Goal: Use online tool/utility: Utilize a website feature to perform a specific function

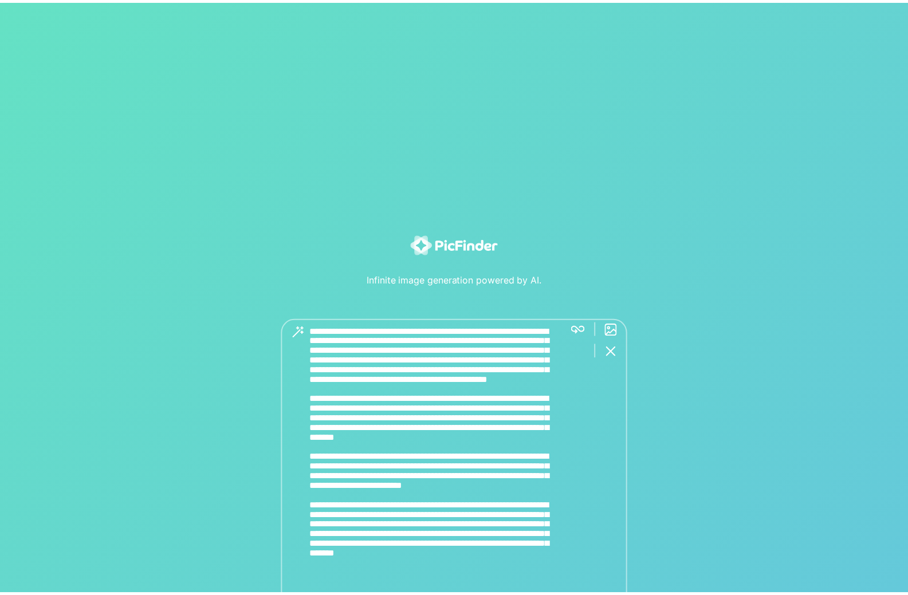
scroll to position [50, 0]
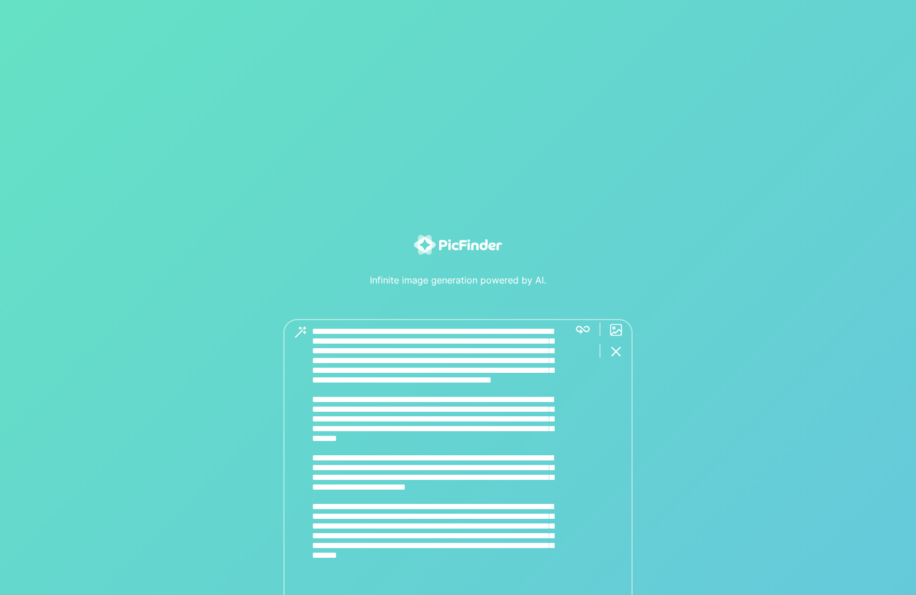
click at [588, 333] on div "Infinite image generation powered by AI." at bounding box center [458, 297] width 916 height 595
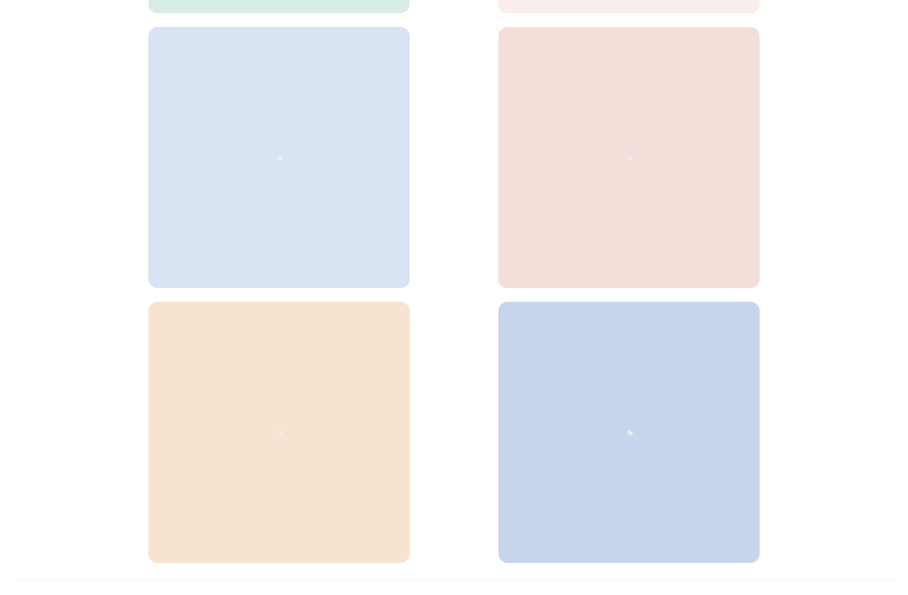
scroll to position [353, 0]
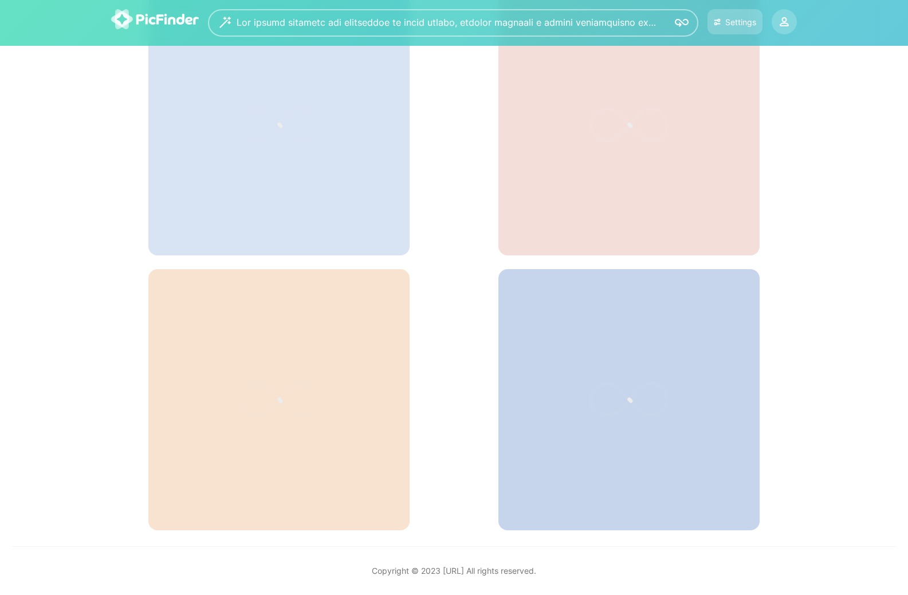
scroll to position [238, 0]
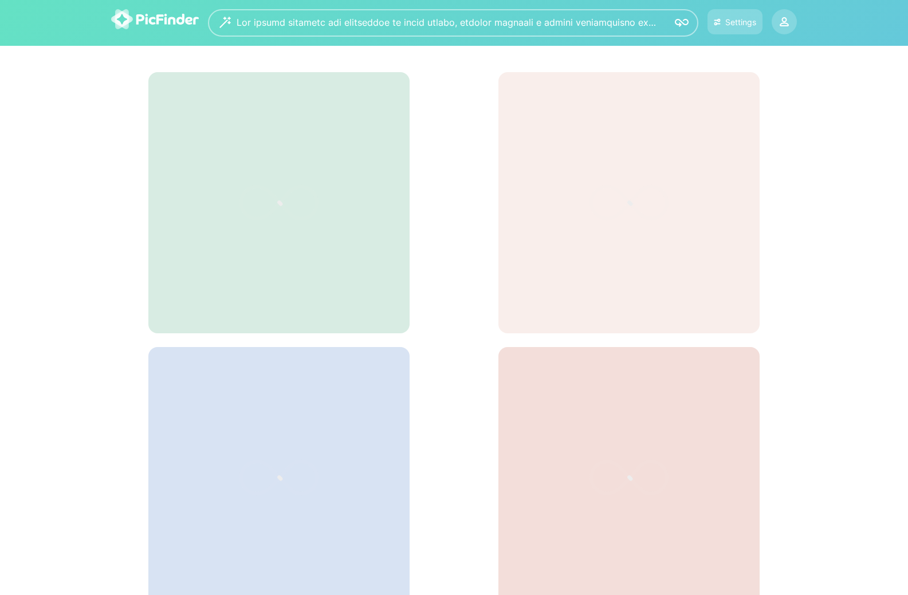
click at [377, 11] on textarea at bounding box center [447, 22] width 423 height 27
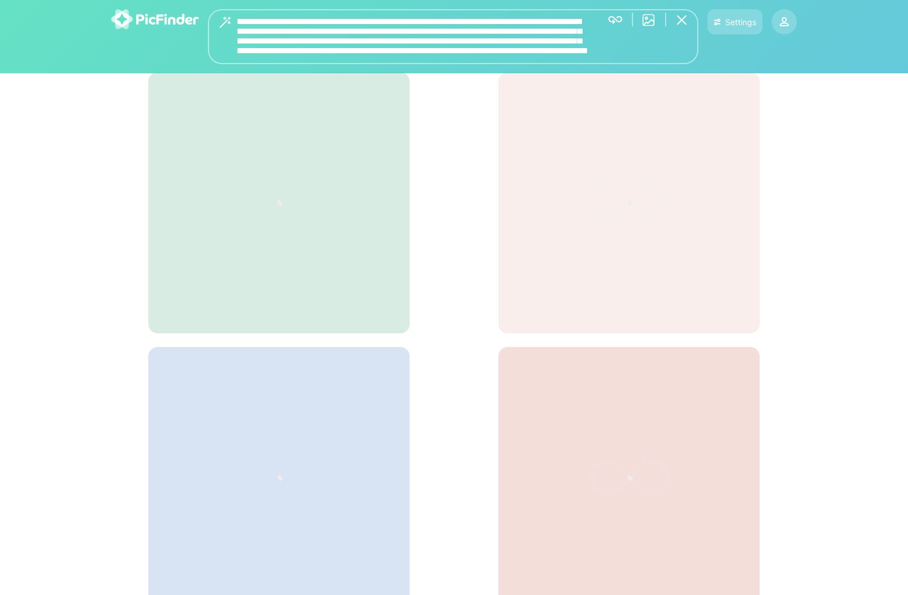
paste textarea
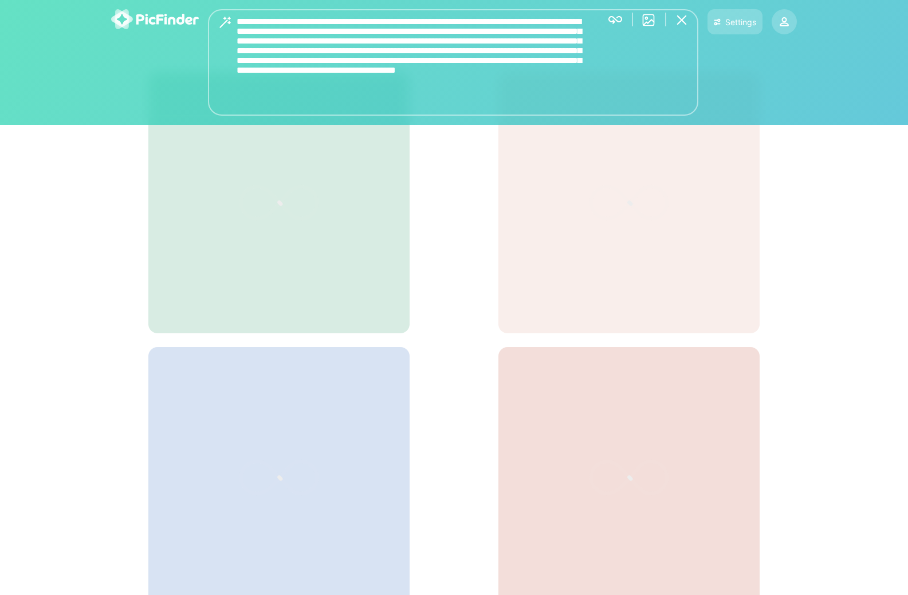
type textarea "**********"
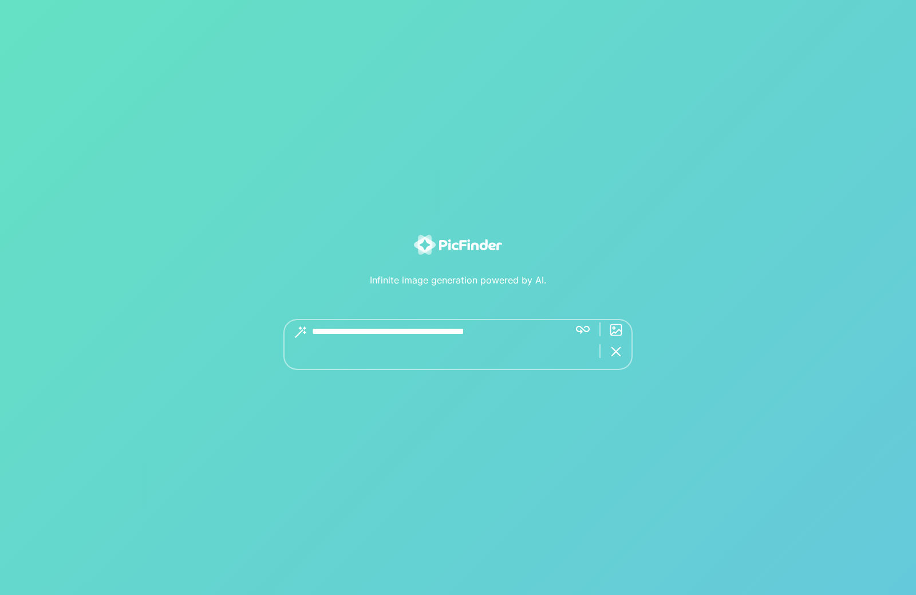
click at [511, 338] on textarea at bounding box center [436, 344] width 249 height 51
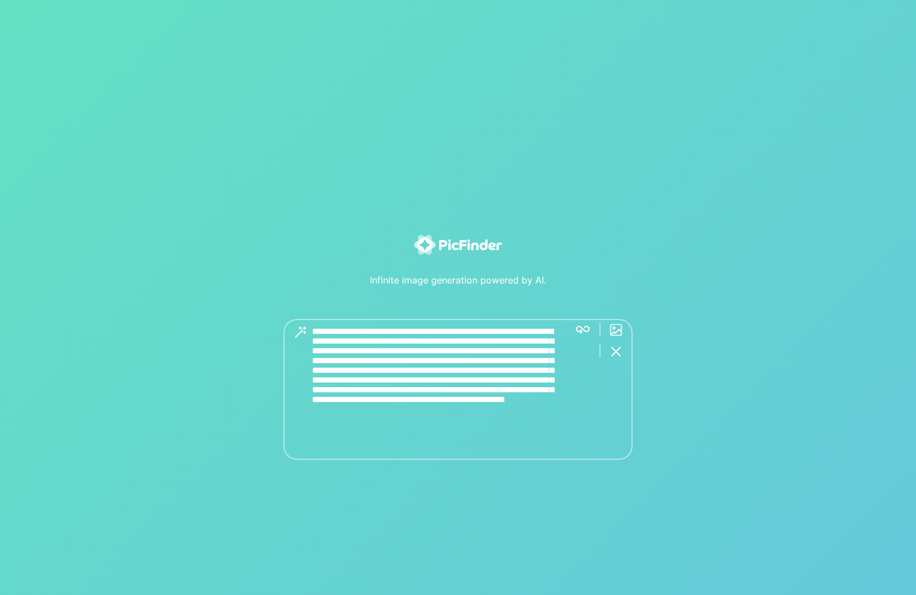
type textarea "**********"
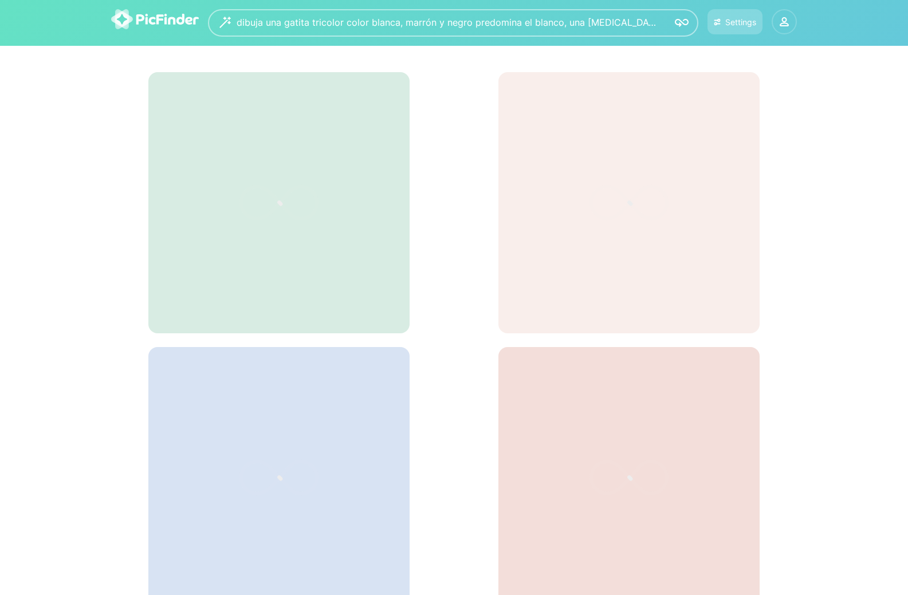
click at [781, 26] on icon at bounding box center [784, 24] width 8 height 3
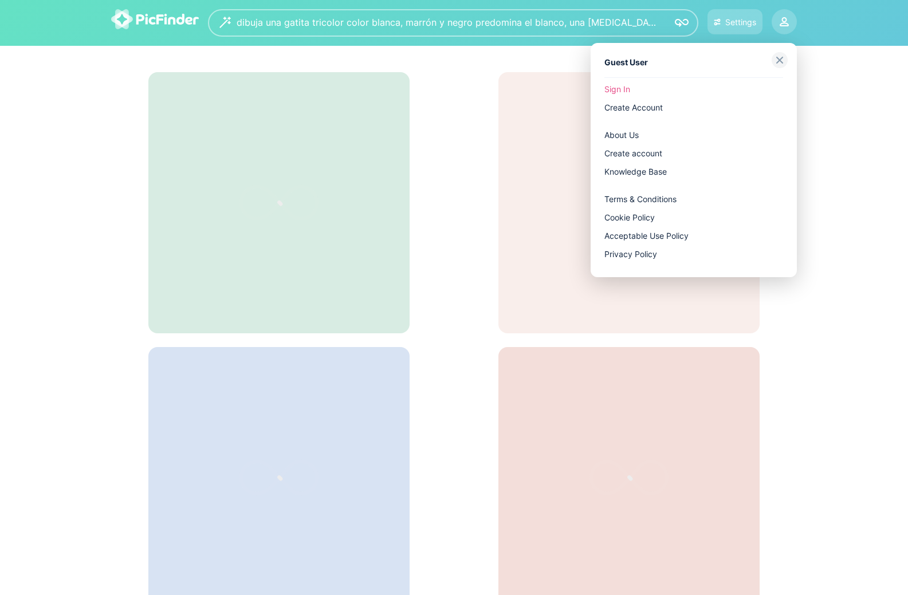
click at [616, 90] on link "Sign In" at bounding box center [693, 89] width 179 height 18
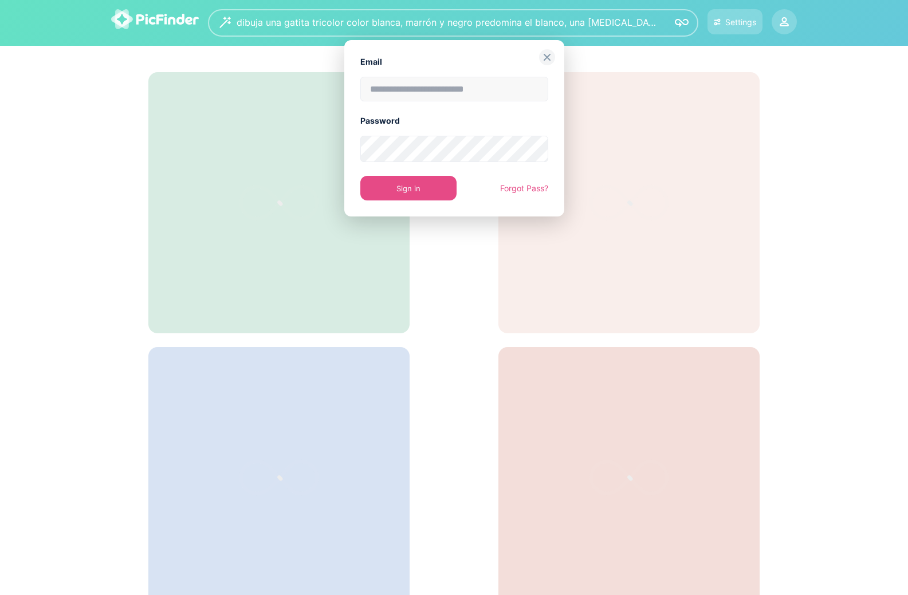
type input "**********"
click at [406, 192] on button "Sign in" at bounding box center [408, 188] width 96 height 25
click at [412, 193] on button "Sign in" at bounding box center [408, 188] width 96 height 25
click at [423, 193] on button "Sign in" at bounding box center [408, 188] width 96 height 25
click at [684, 184] on div "**********" at bounding box center [454, 297] width 908 height 595
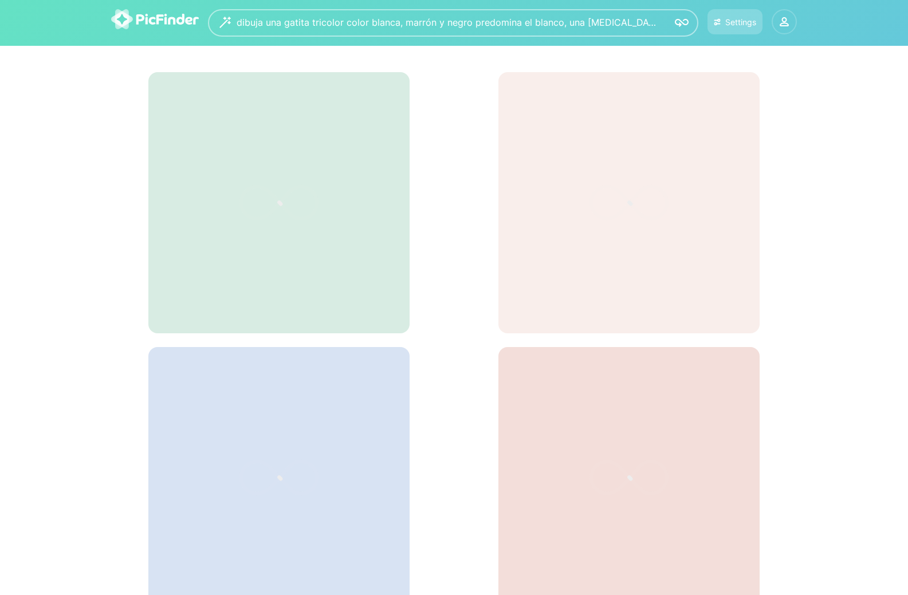
click at [787, 23] on icon at bounding box center [783, 21] width 9 height 9
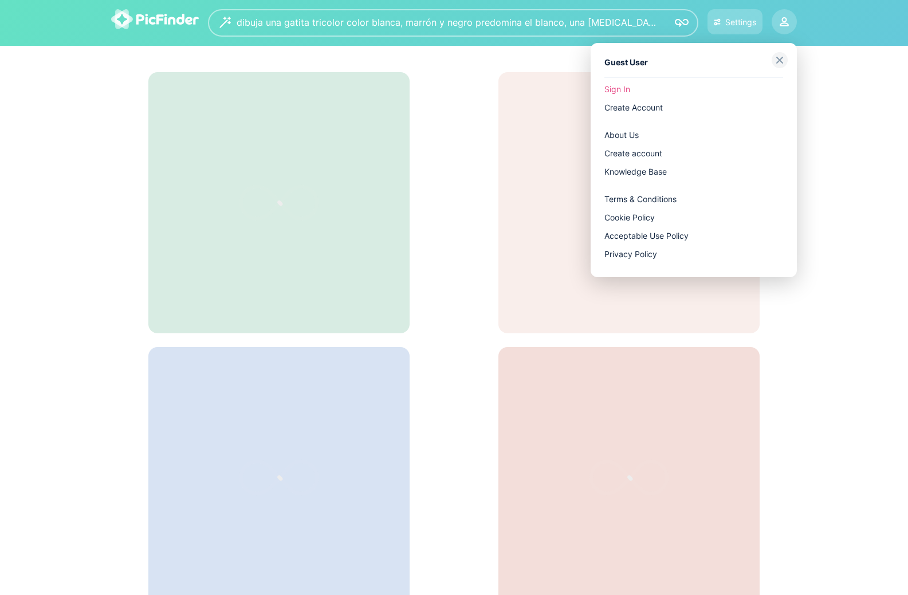
click at [629, 90] on link "Sign In" at bounding box center [693, 89] width 179 height 18
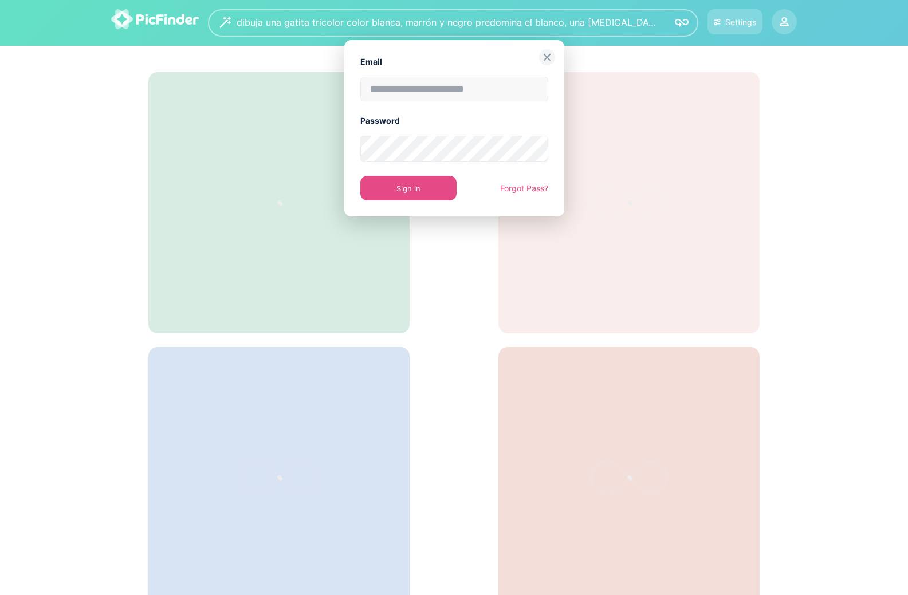
type input "**********"
click at [402, 188] on button "Sign in" at bounding box center [408, 188] width 96 height 25
click at [417, 186] on button "Sign in" at bounding box center [408, 188] width 96 height 25
click at [423, 190] on button "Sign in" at bounding box center [408, 188] width 96 height 25
click at [551, 56] on img at bounding box center [547, 57] width 16 height 16
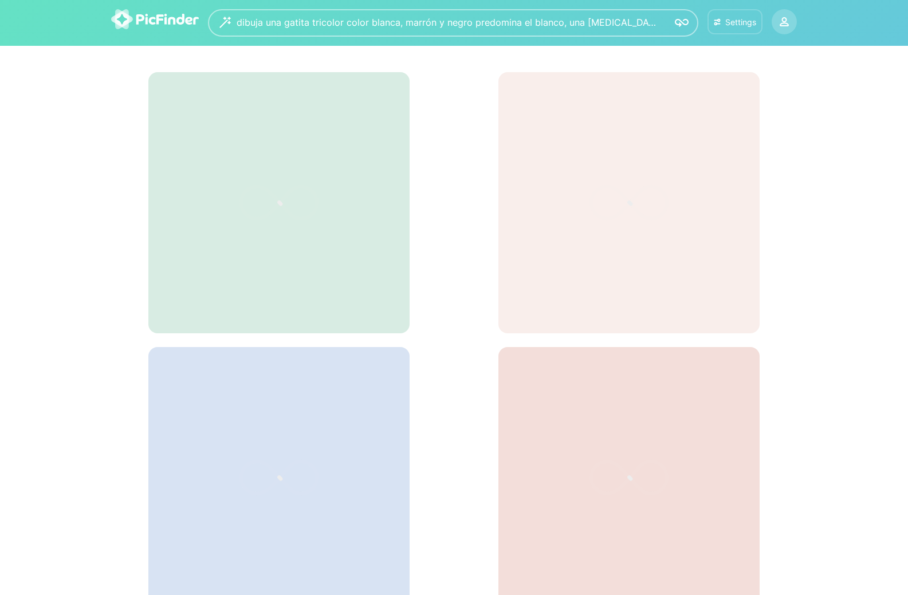
click at [731, 17] on div "Settings" at bounding box center [740, 22] width 31 height 10
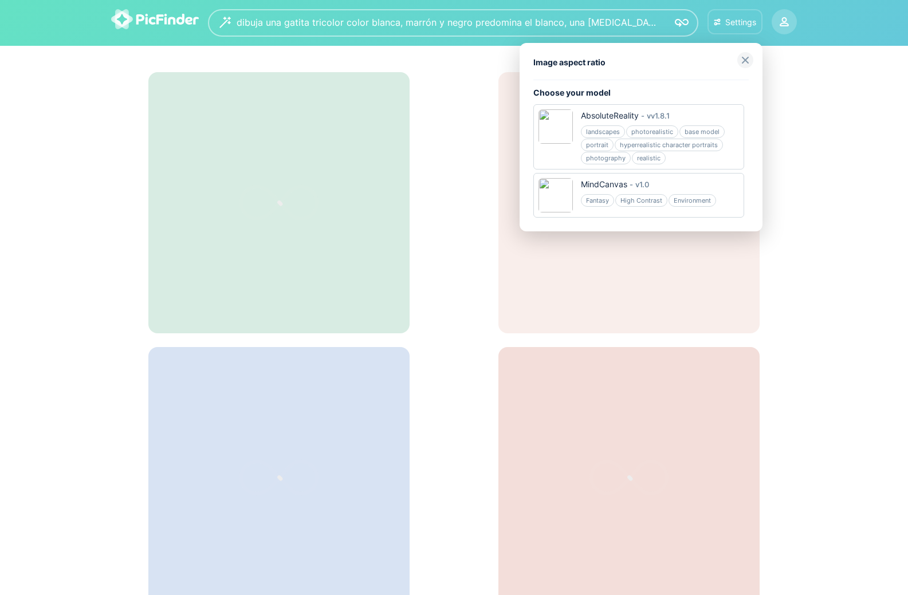
click at [799, 82] on div at bounding box center [454, 297] width 908 height 595
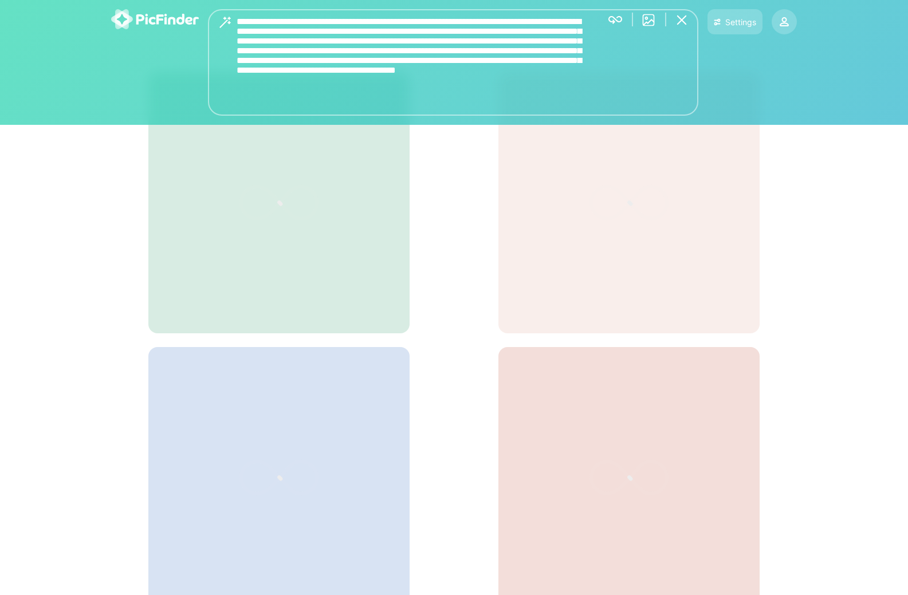
click at [625, 28] on div "dibuja una gatita tricolor color blanca, marrón y negro predomina el blanco, un…" at bounding box center [453, 62] width 490 height 107
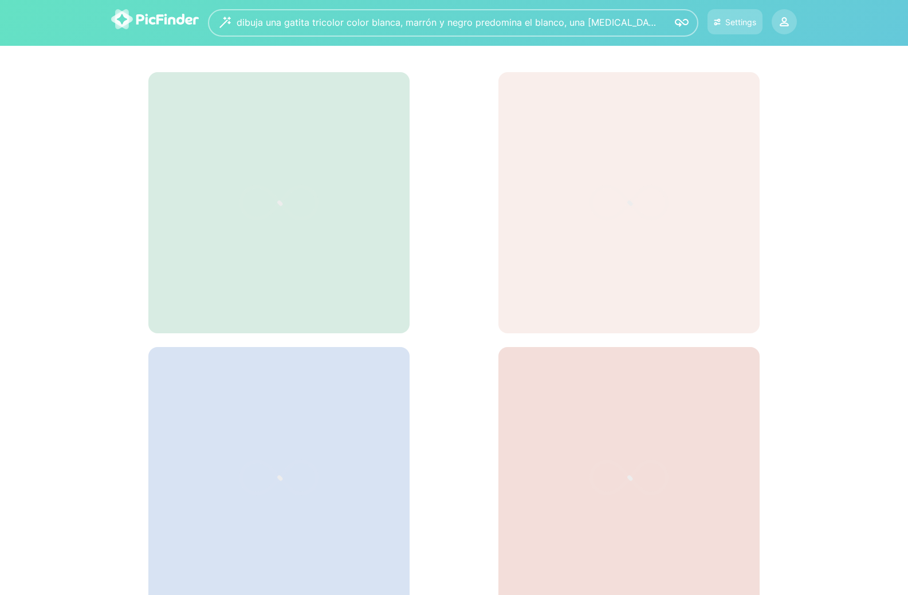
click at [593, 96] on div "dibuja una gatita tricolor color blanca, marrón y negro predomina el blanco, un…" at bounding box center [454, 474] width 908 height 948
click at [659, 26] on div "dibuja una gatita tricolor color blanca, marrón y negro predomina el blanco, un…" at bounding box center [453, 22] width 490 height 27
click at [775, 23] on div at bounding box center [783, 21] width 23 height 23
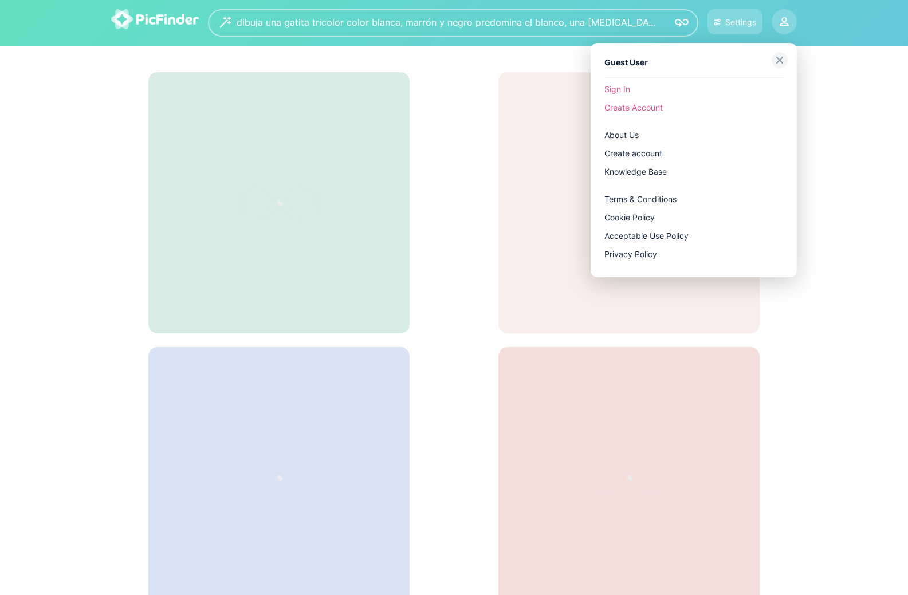
click at [627, 113] on link "Create Account" at bounding box center [693, 107] width 179 height 18
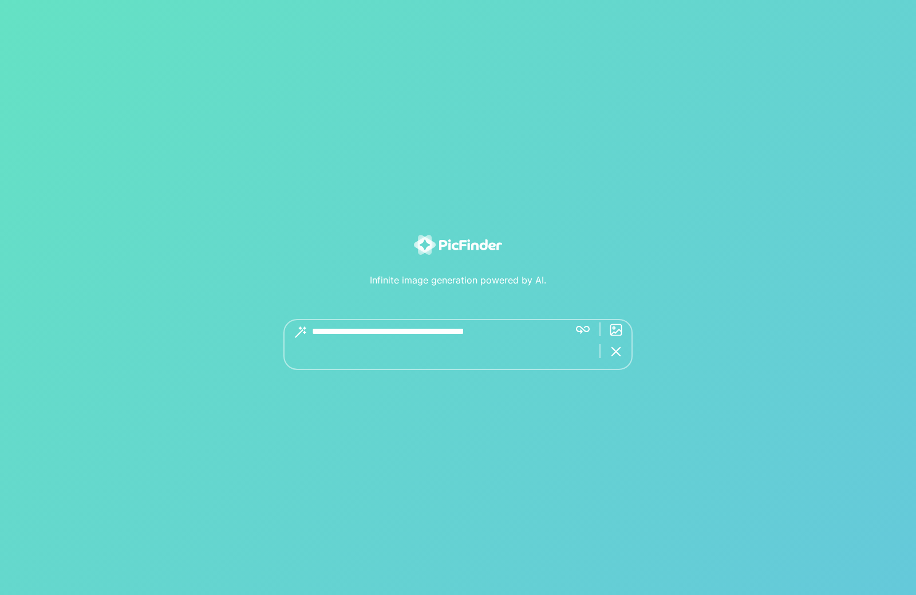
type textarea "**********"
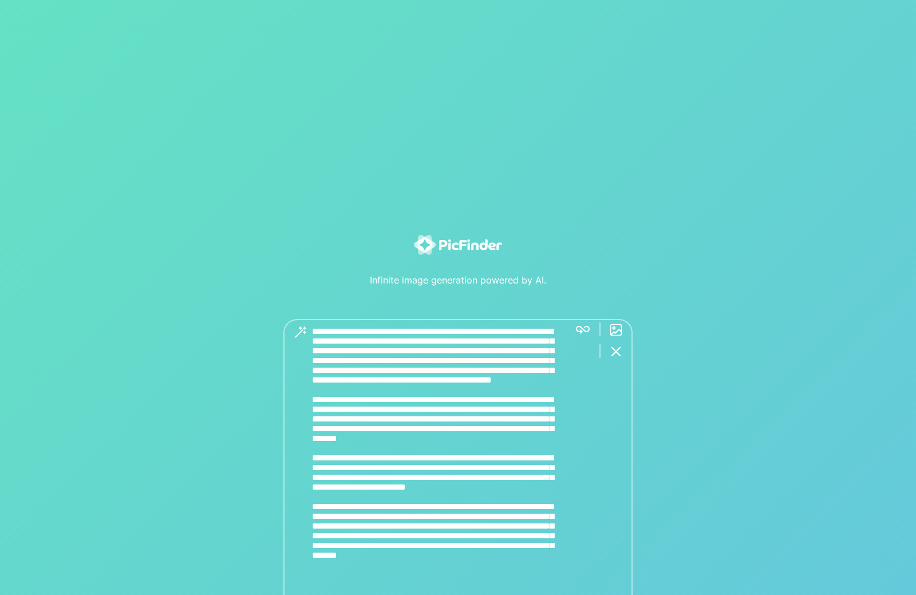
scroll to position [50, 0]
